Goal: Information Seeking & Learning: Learn about a topic

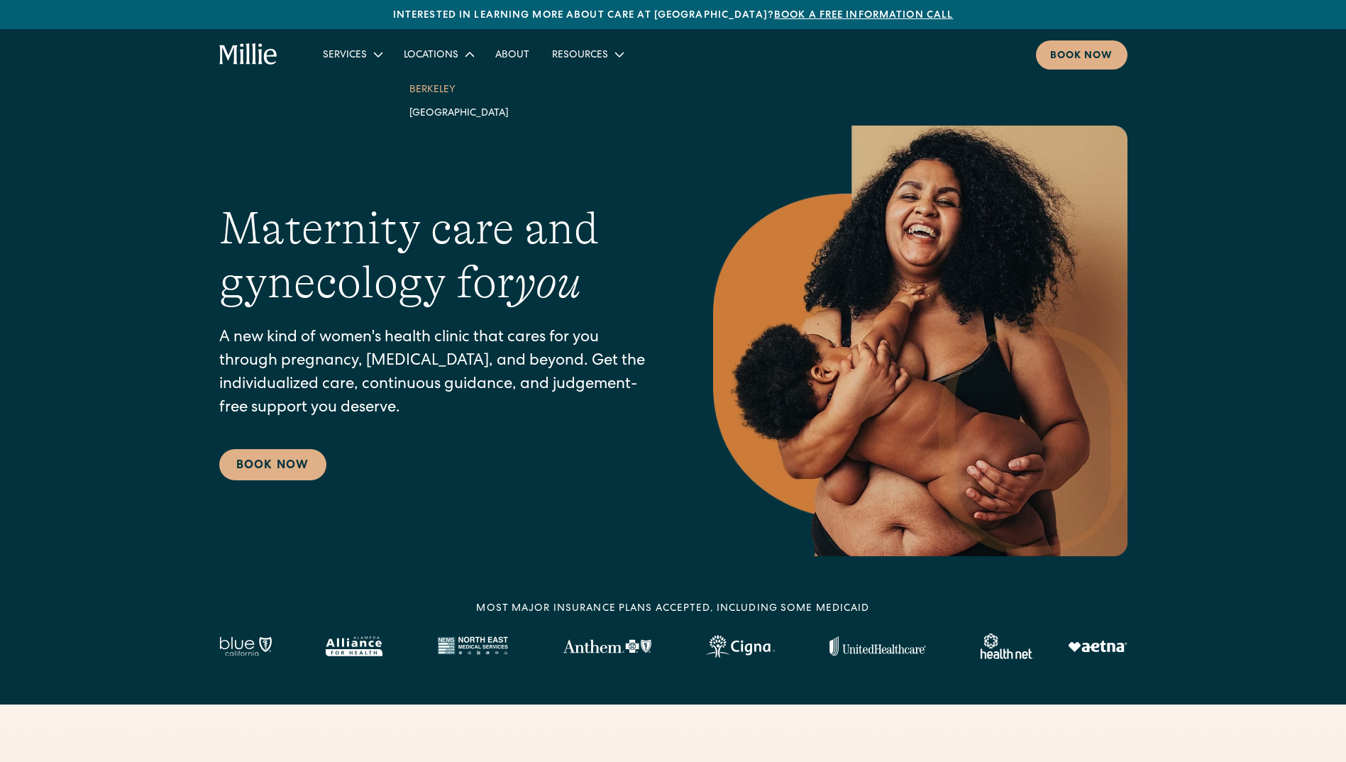
click at [440, 85] on link "Berkeley" at bounding box center [459, 88] width 122 height 23
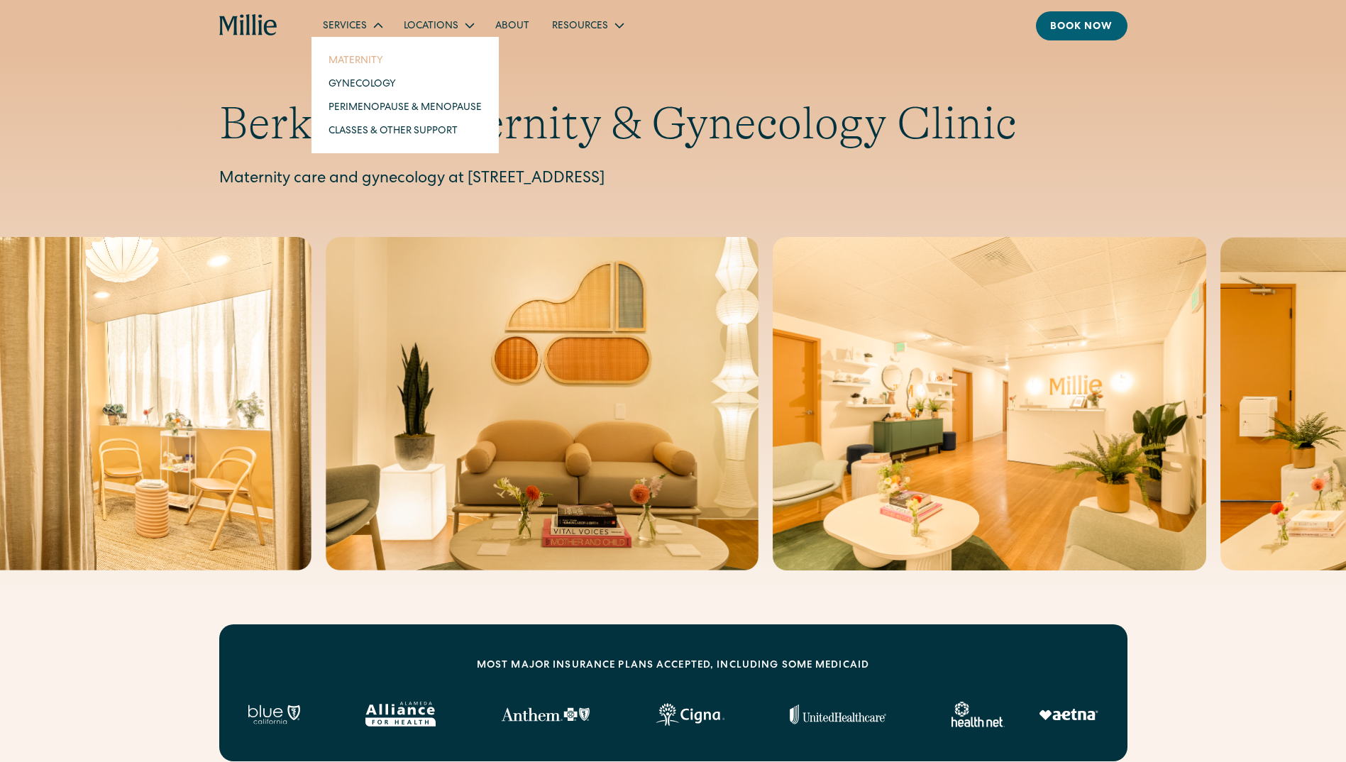
click at [370, 55] on link "Maternity" at bounding box center [405, 59] width 176 height 23
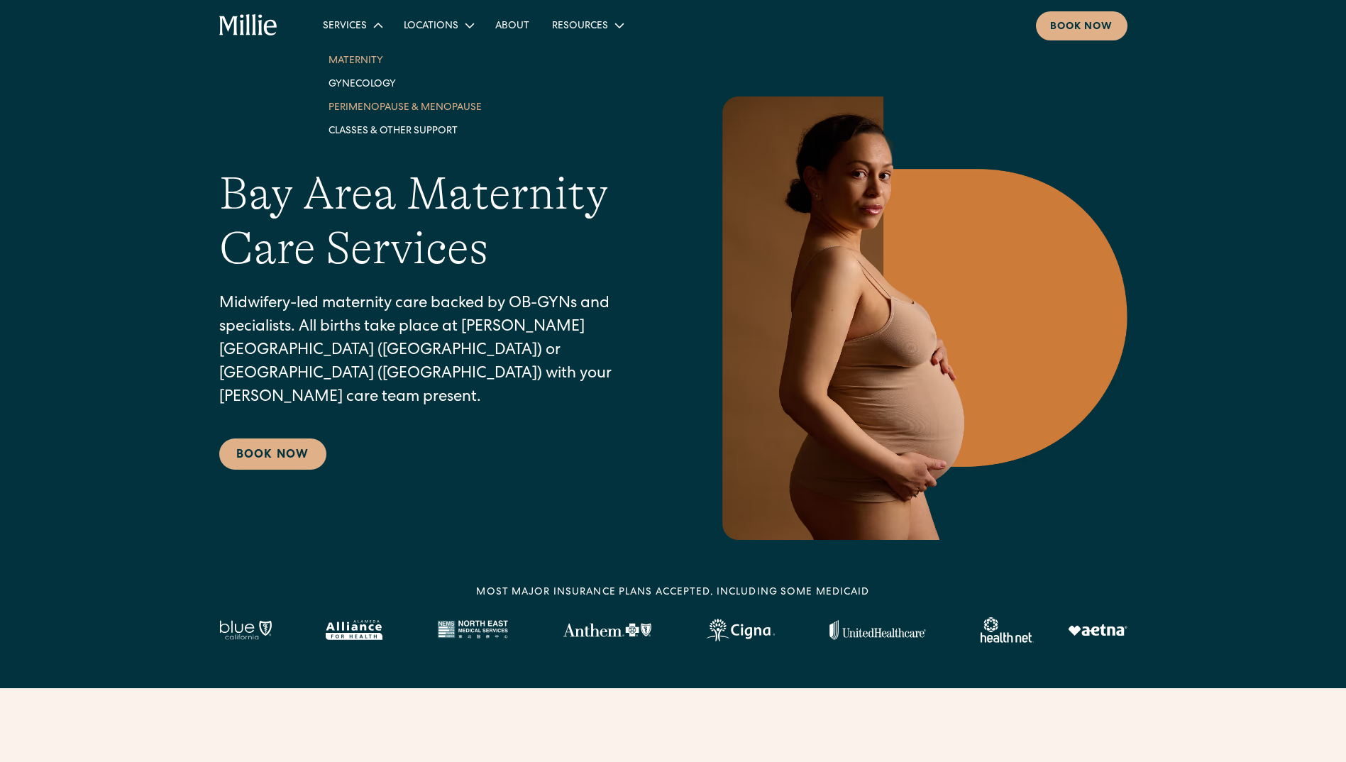
click at [371, 105] on link "Perimenopause & Menopause" at bounding box center [405, 106] width 176 height 23
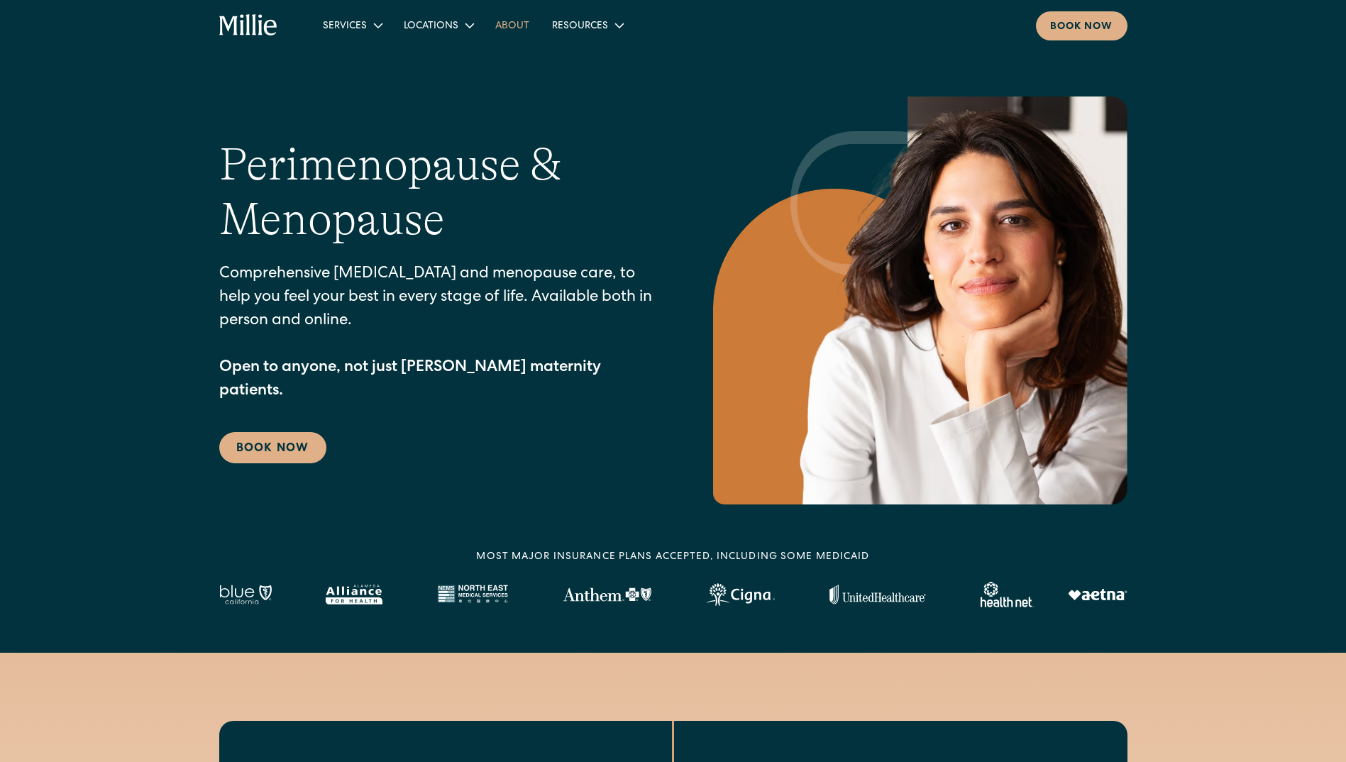
click at [503, 31] on link "About" at bounding box center [512, 24] width 57 height 23
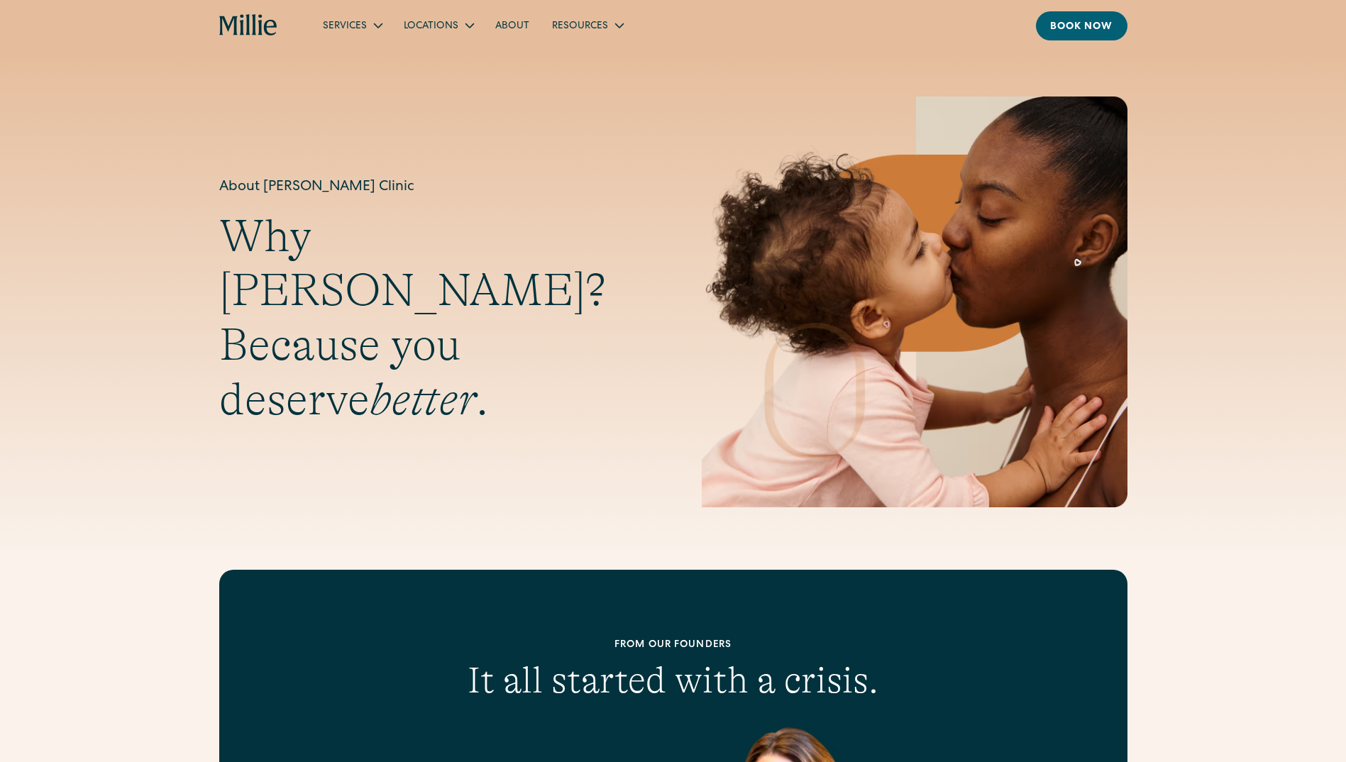
click at [507, 25] on link "About" at bounding box center [512, 24] width 57 height 23
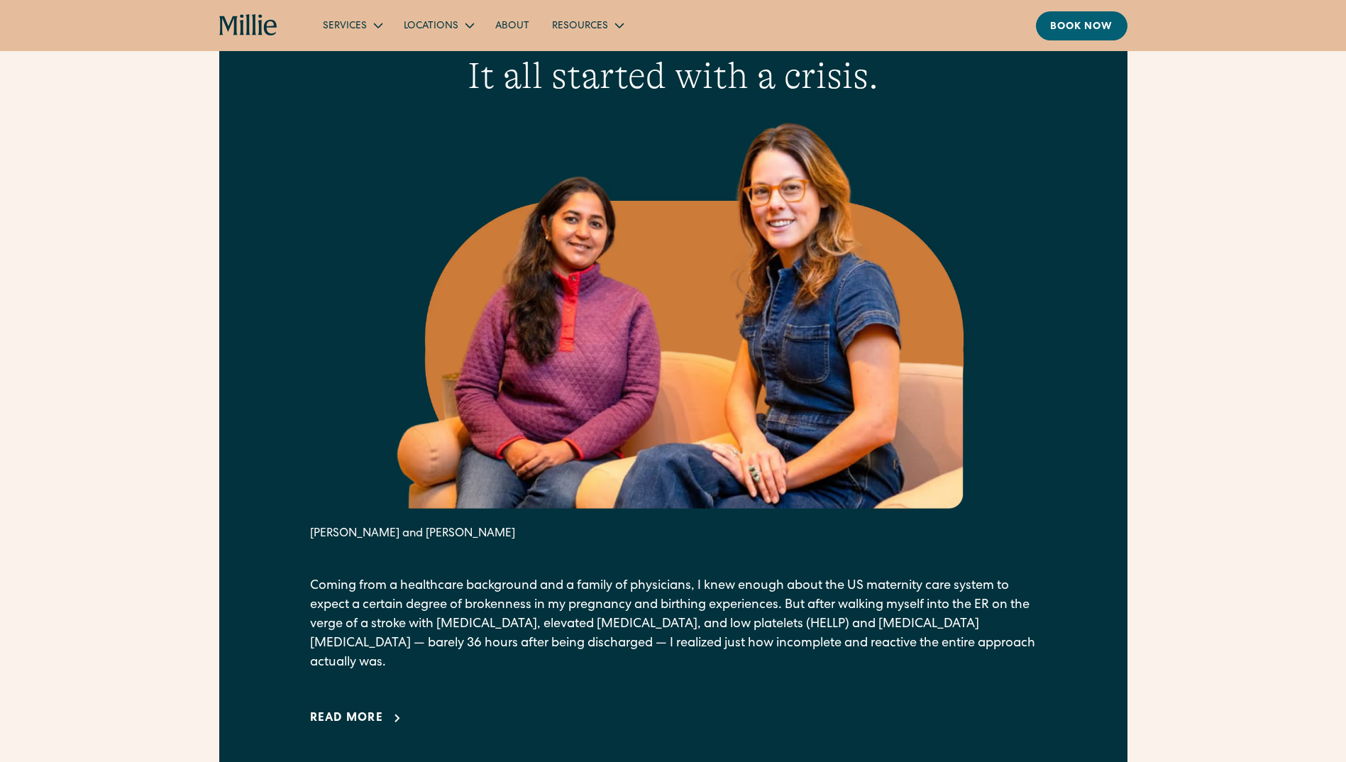
scroll to position [639, 0]
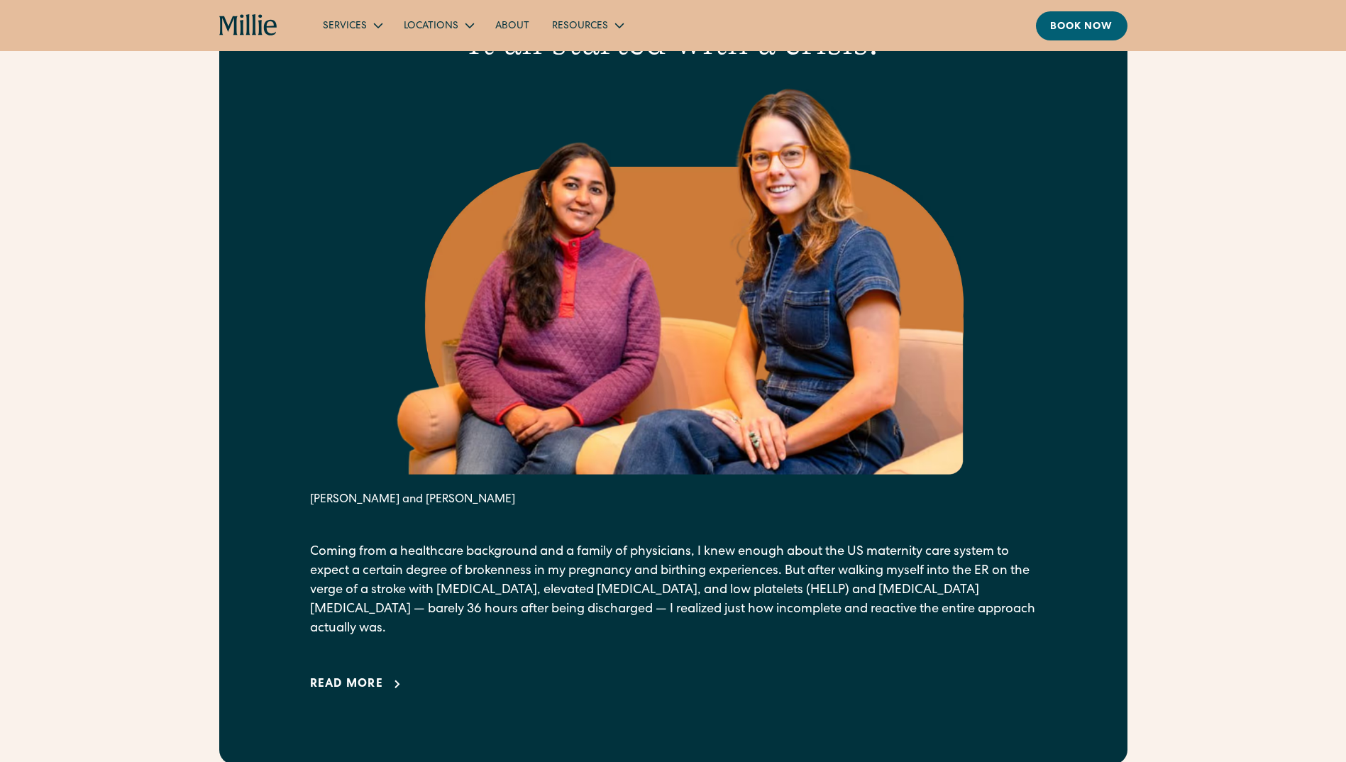
click at [385, 676] on link "Read more" at bounding box center [358, 684] width 97 height 17
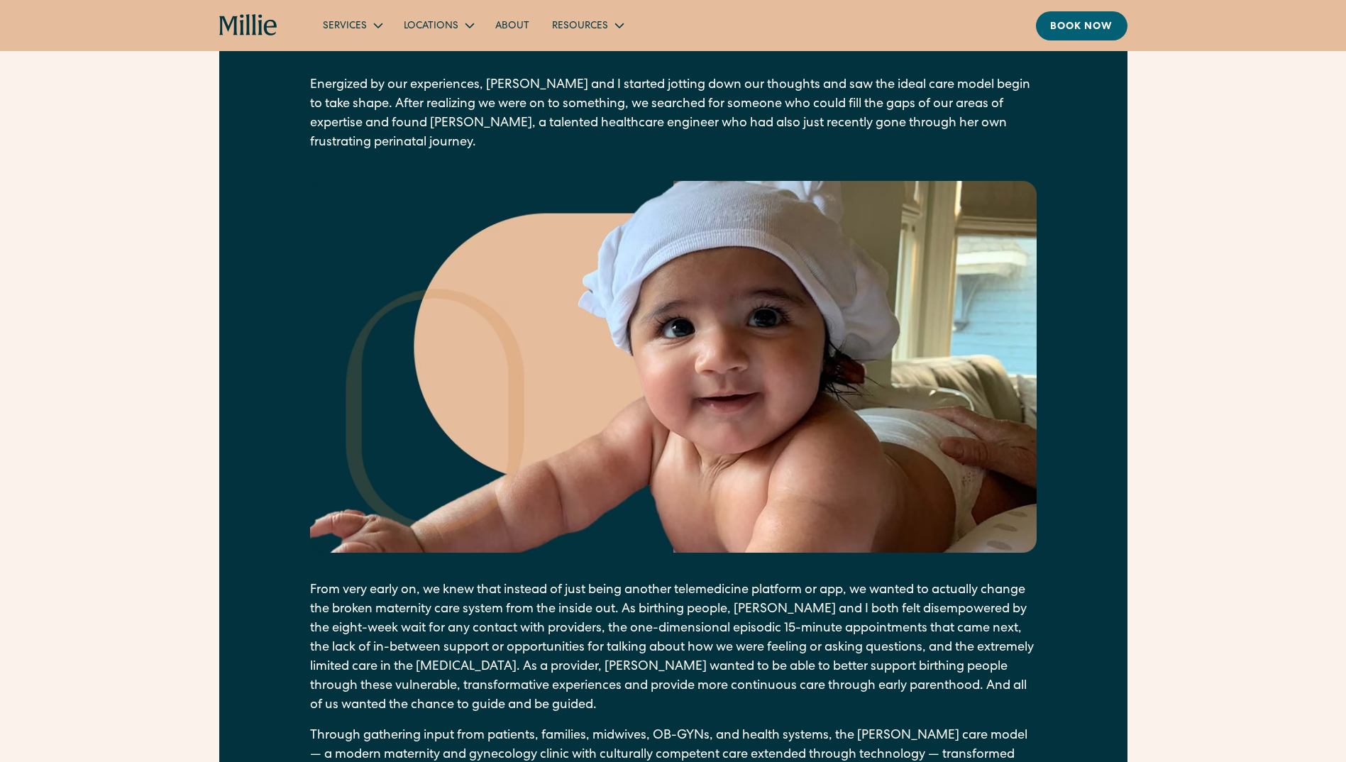
scroll to position [1490, 0]
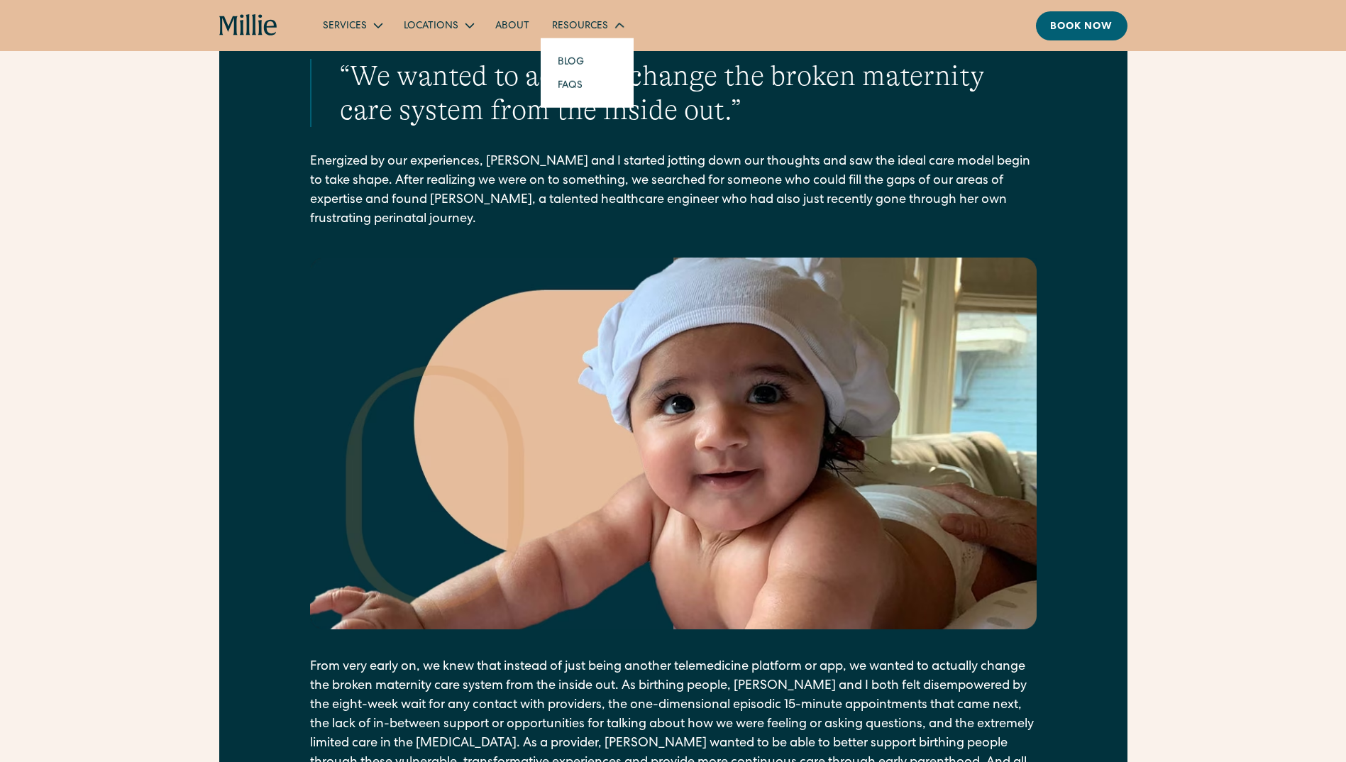
click at [589, 27] on div "Resources" at bounding box center [580, 26] width 56 height 15
click at [589, 23] on div "Resources" at bounding box center [580, 26] width 56 height 15
click at [571, 63] on link "Blog" at bounding box center [570, 59] width 49 height 23
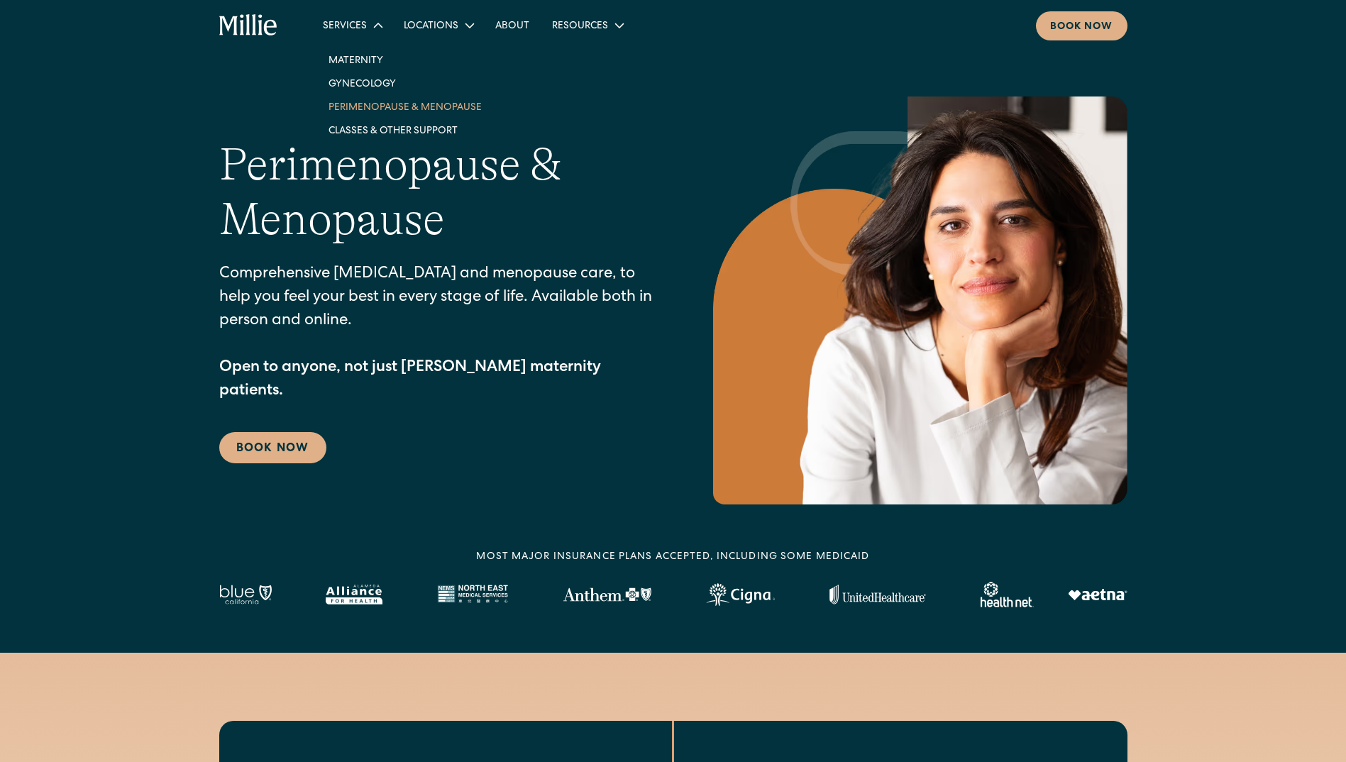
click at [350, 26] on div "Services" at bounding box center [345, 26] width 44 height 15
